Goal: Transaction & Acquisition: Purchase product/service

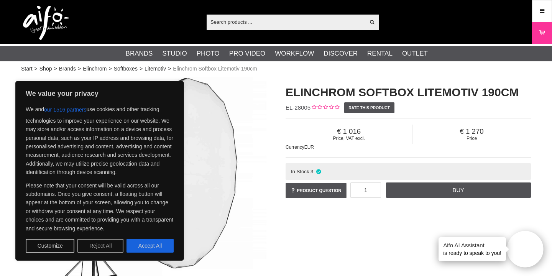
click at [90, 248] on button "Reject All" at bounding box center [100, 246] width 46 height 14
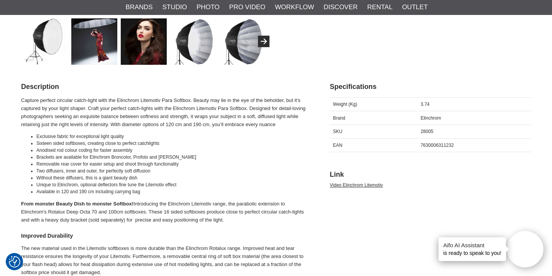
scroll to position [169, 0]
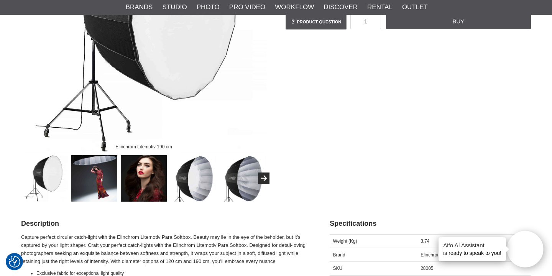
click at [99, 180] on img at bounding box center [94, 178] width 46 height 46
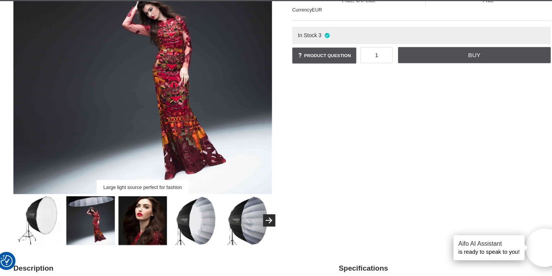
scroll to position [142, 0]
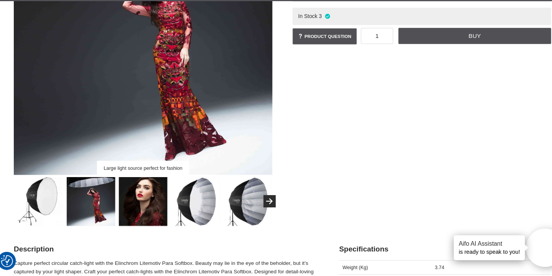
click at [142, 217] on img at bounding box center [144, 205] width 46 height 46
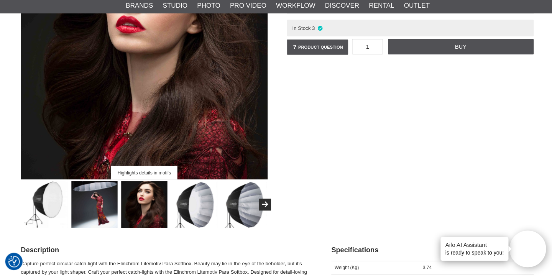
scroll to position [161, 0]
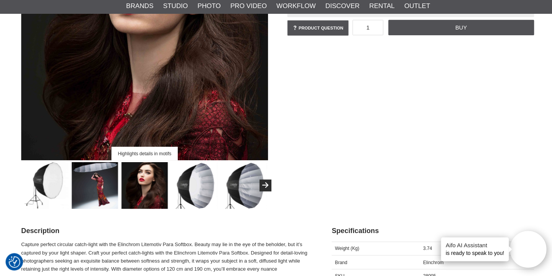
click at [90, 185] on img at bounding box center [94, 185] width 46 height 46
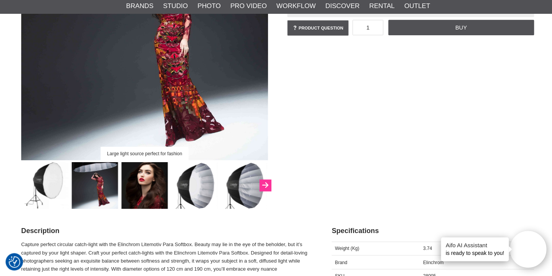
click at [268, 185] on button "Next" at bounding box center [263, 185] width 11 height 11
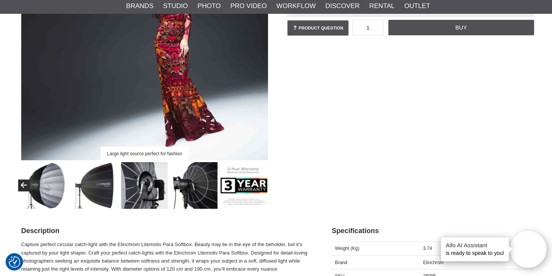
click at [144, 185] on img at bounding box center [143, 185] width 46 height 46
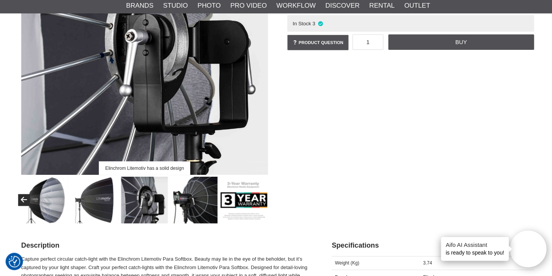
scroll to position [147, 0]
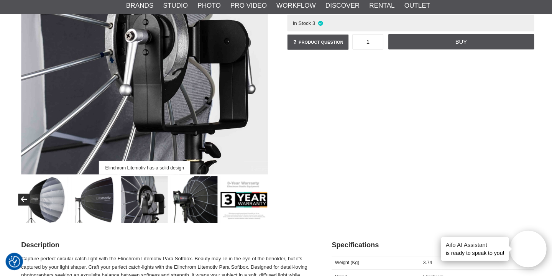
click at [182, 199] on img at bounding box center [193, 200] width 46 height 46
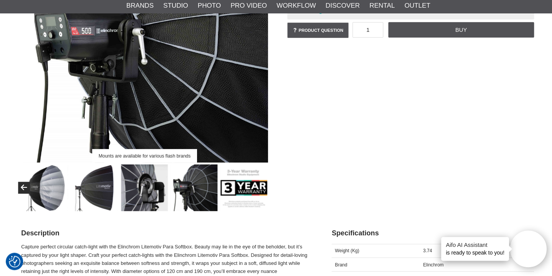
scroll to position [195, 0]
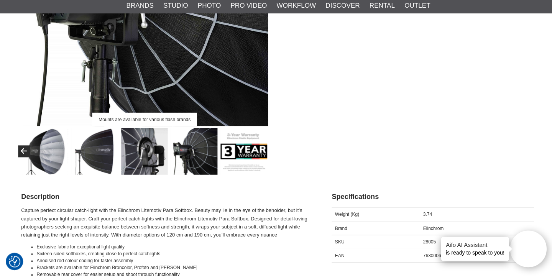
click at [129, 155] on img at bounding box center [143, 152] width 46 height 46
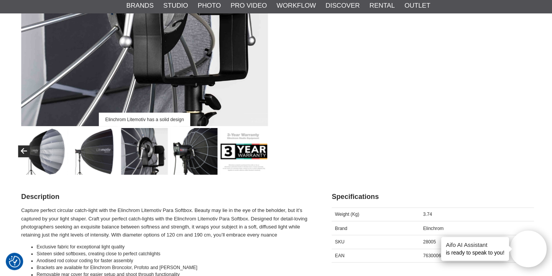
click at [41, 158] on img at bounding box center [45, 152] width 46 height 46
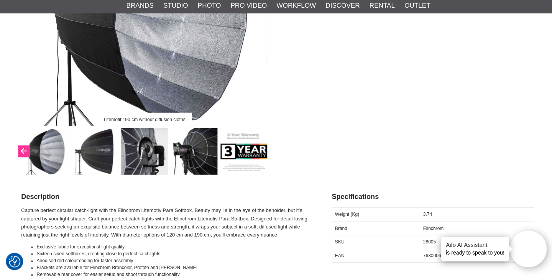
click at [23, 155] on icon "Previous" at bounding box center [23, 152] width 9 height 7
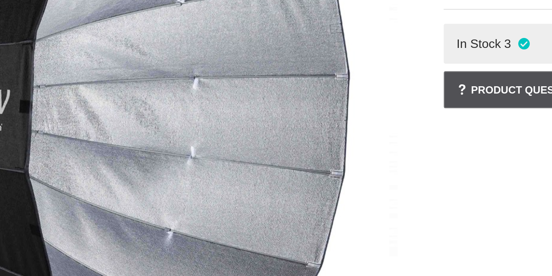
scroll to position [84, 0]
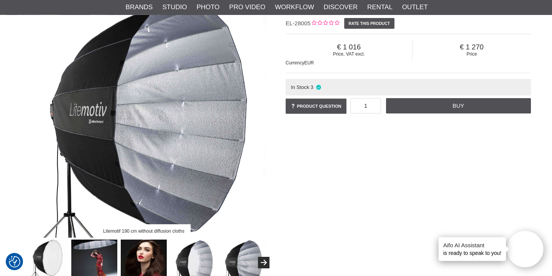
click at [106, 256] on img at bounding box center [94, 263] width 46 height 46
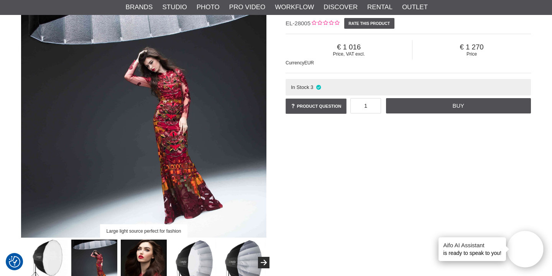
click at [136, 251] on img at bounding box center [144, 263] width 46 height 46
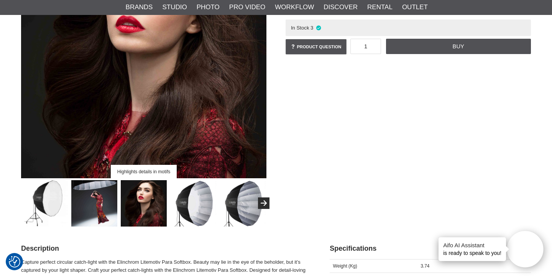
scroll to position [153, 0]
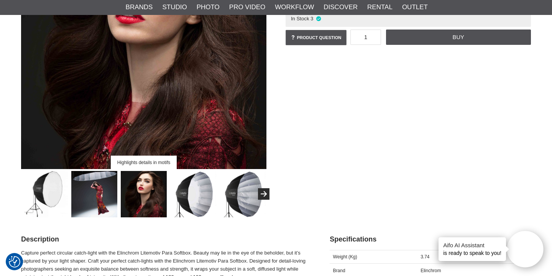
click at [79, 181] on img at bounding box center [94, 194] width 46 height 46
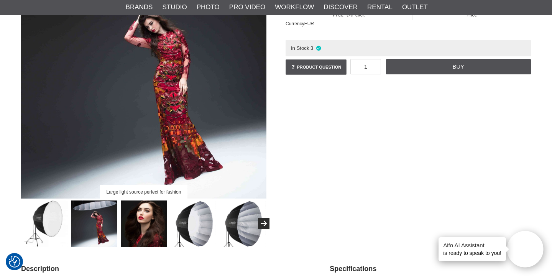
scroll to position [0, 0]
